Goal: Find specific page/section: Find specific page/section

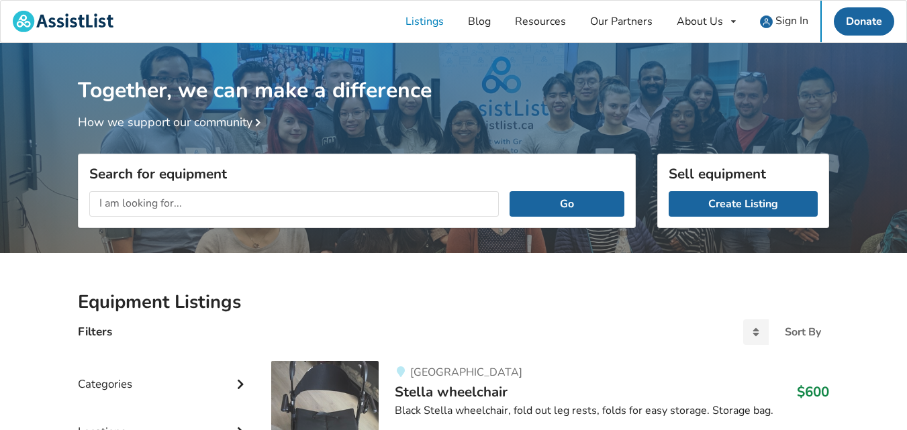
click at [199, 197] on input "text" at bounding box center [294, 204] width 410 height 26
click at [510, 191] on button "Go" at bounding box center [567, 204] width 115 height 26
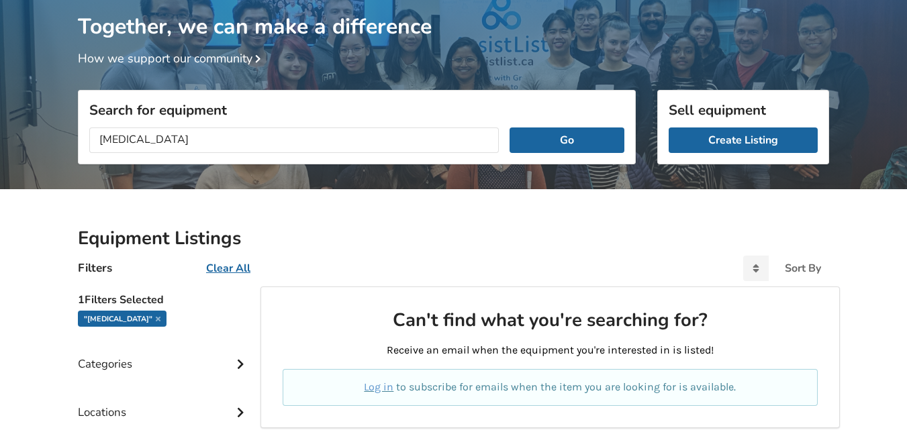
scroll to position [1, 0]
drag, startPoint x: 163, startPoint y: 138, endPoint x: 1, endPoint y: 156, distance: 163.4
click at [1, 156] on div "Together, we can make a difference How we support our community Search for equi…" at bounding box center [453, 319] width 907 height 680
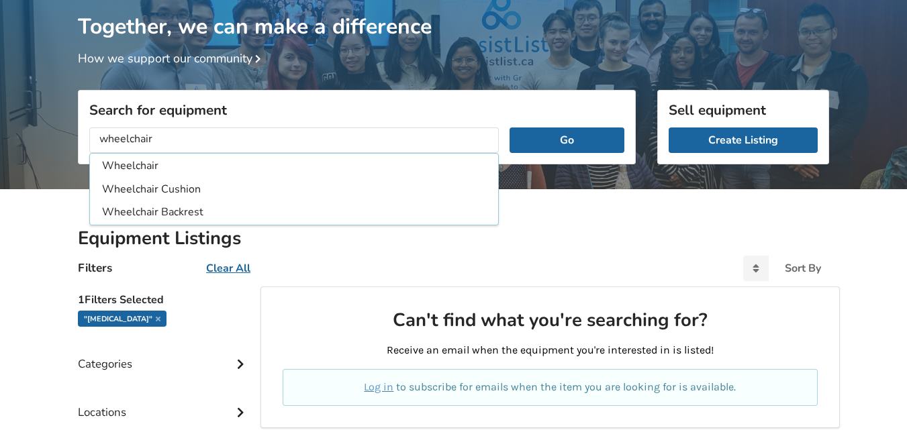
type input "wheelchair"
click at [510, 128] on button "Go" at bounding box center [567, 141] width 115 height 26
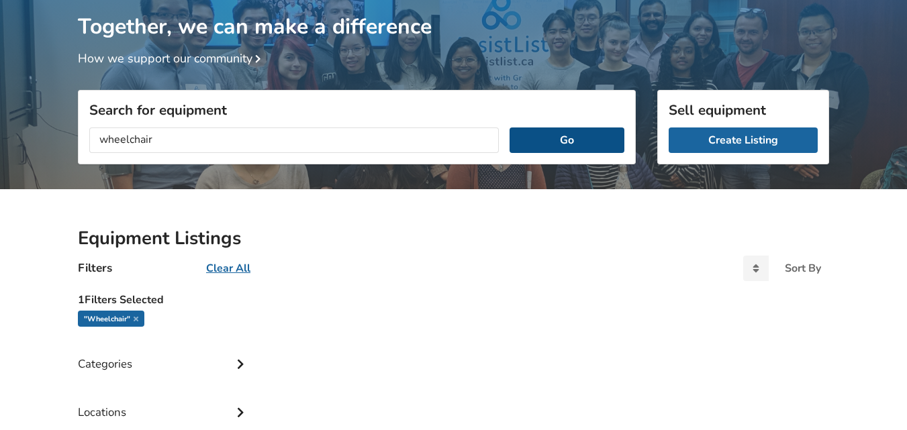
click at [582, 146] on button "Go" at bounding box center [567, 141] width 115 height 26
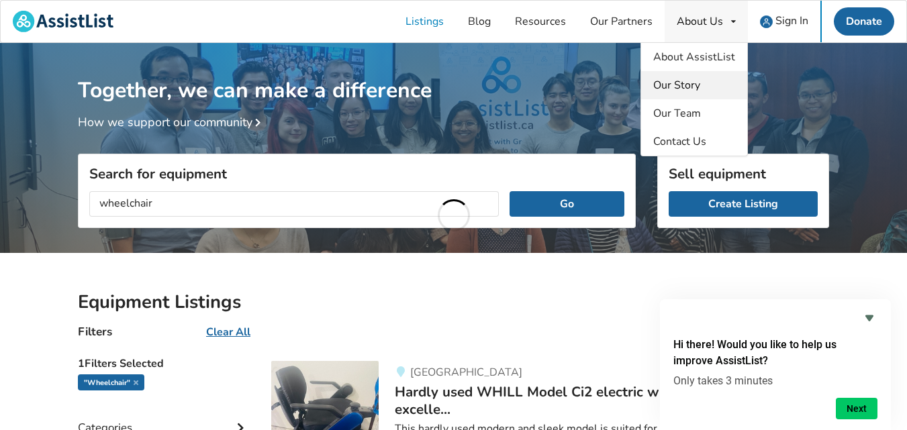
click at [681, 87] on span "Our Story" at bounding box center [676, 85] width 47 height 15
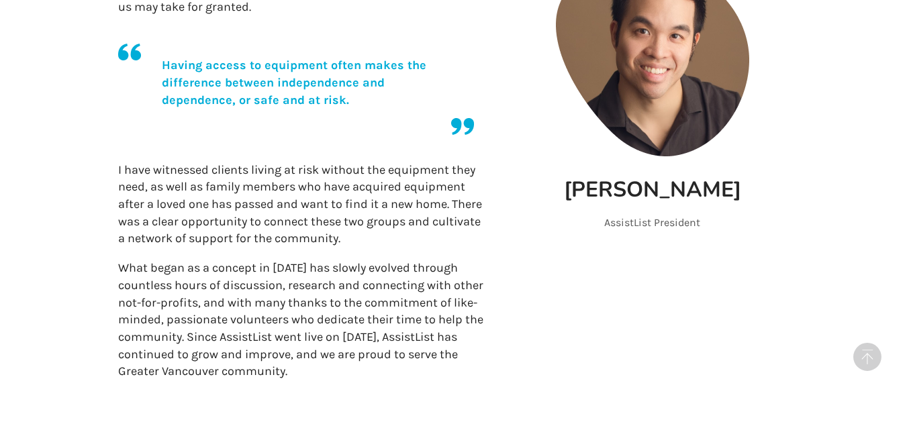
scroll to position [476, 0]
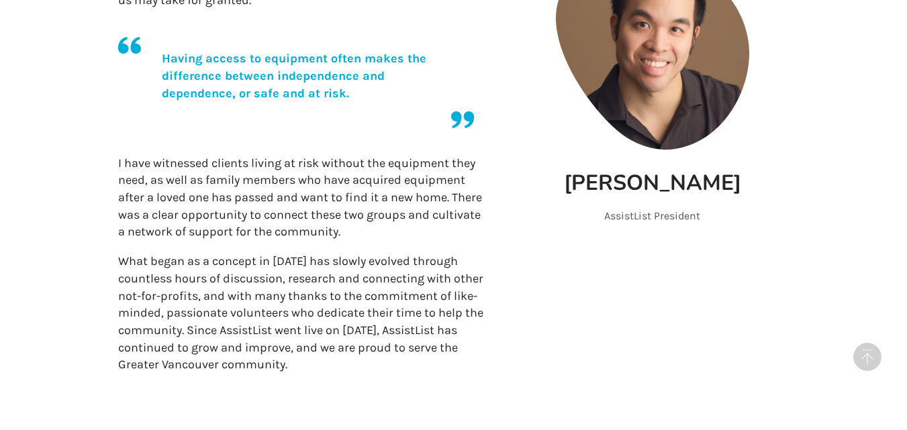
click at [897, 283] on div "Our Story Our Story As an occupational therapist, my goal is to improve the qua…" at bounding box center [453, 32] width 907 height 930
drag, startPoint x: 897, startPoint y: 283, endPoint x: 892, endPoint y: 324, distance: 41.9
click at [892, 324] on div "Our Story Our Story As an occupational therapist, my goal is to improve the qua…" at bounding box center [453, 32] width 907 height 930
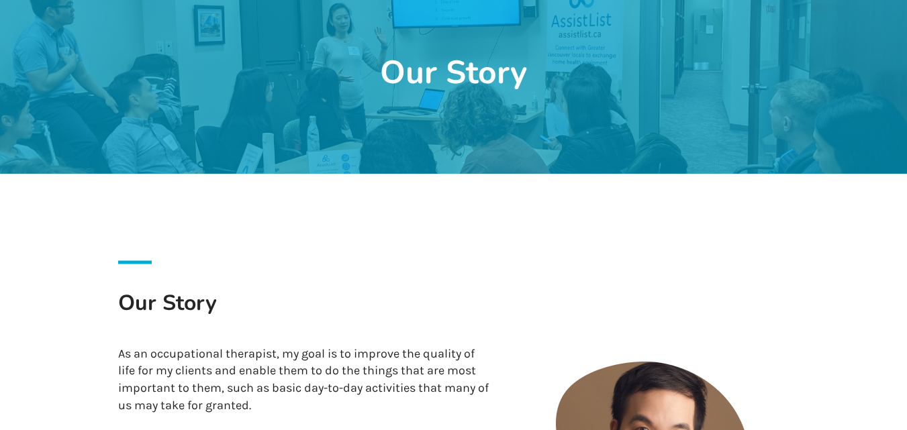
scroll to position [0, 0]
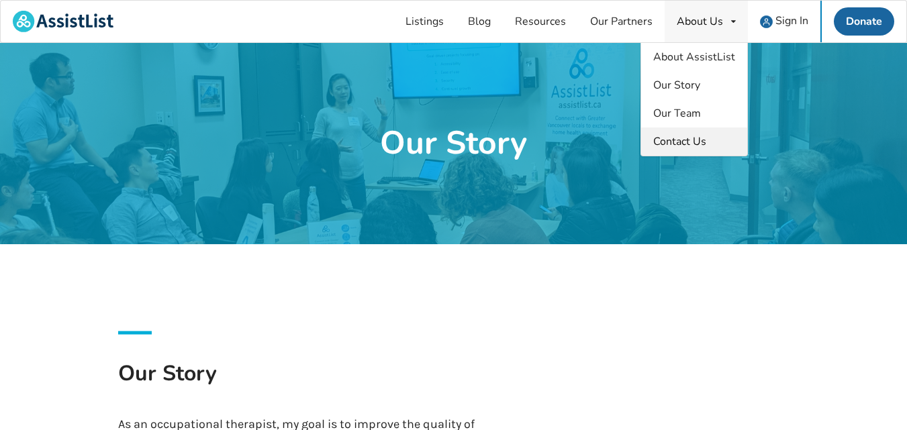
click at [681, 142] on span "Contact Us" at bounding box center [679, 141] width 53 height 15
